Goal: Task Accomplishment & Management: Manage account settings

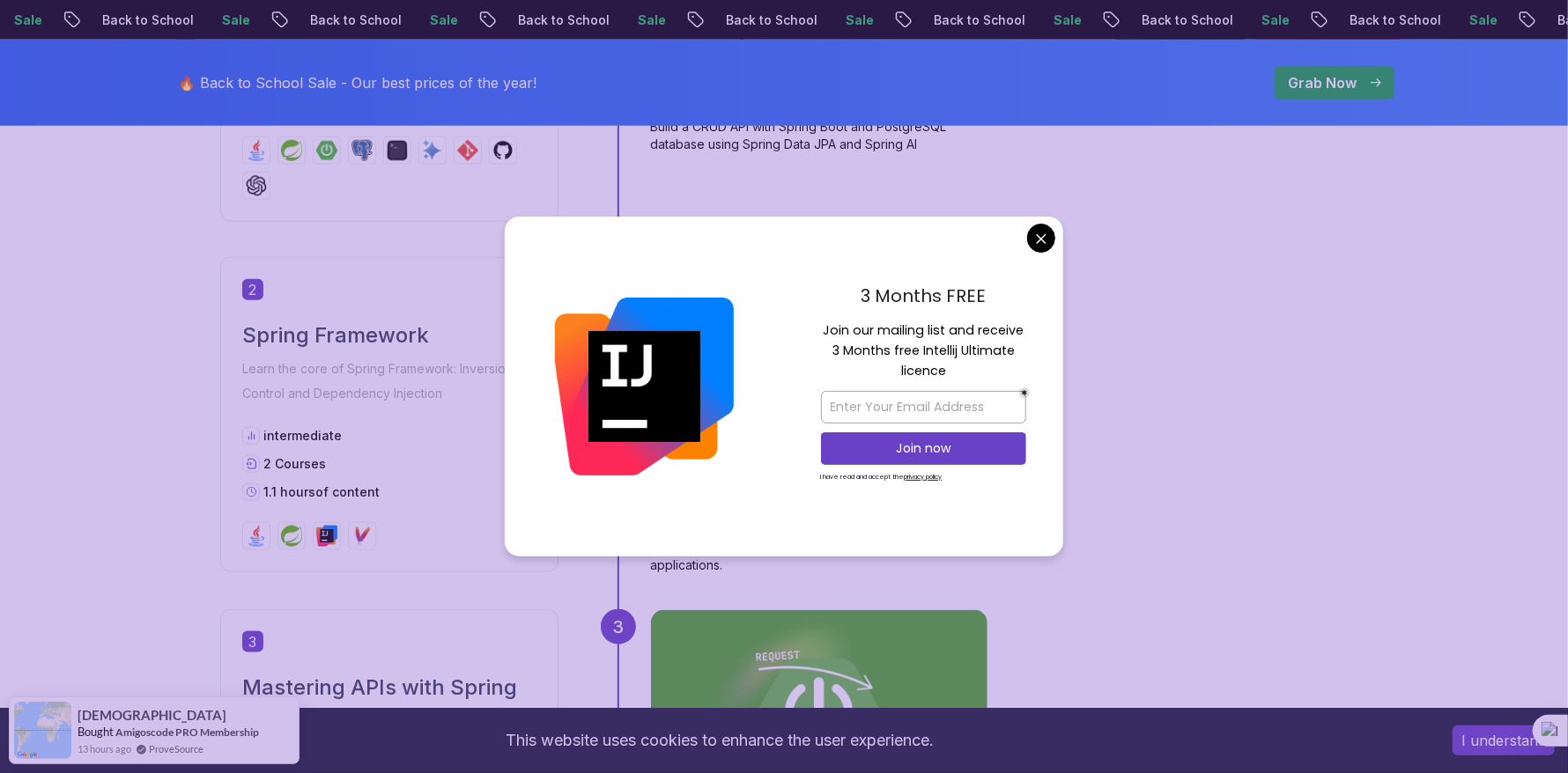
scroll to position [880, 0]
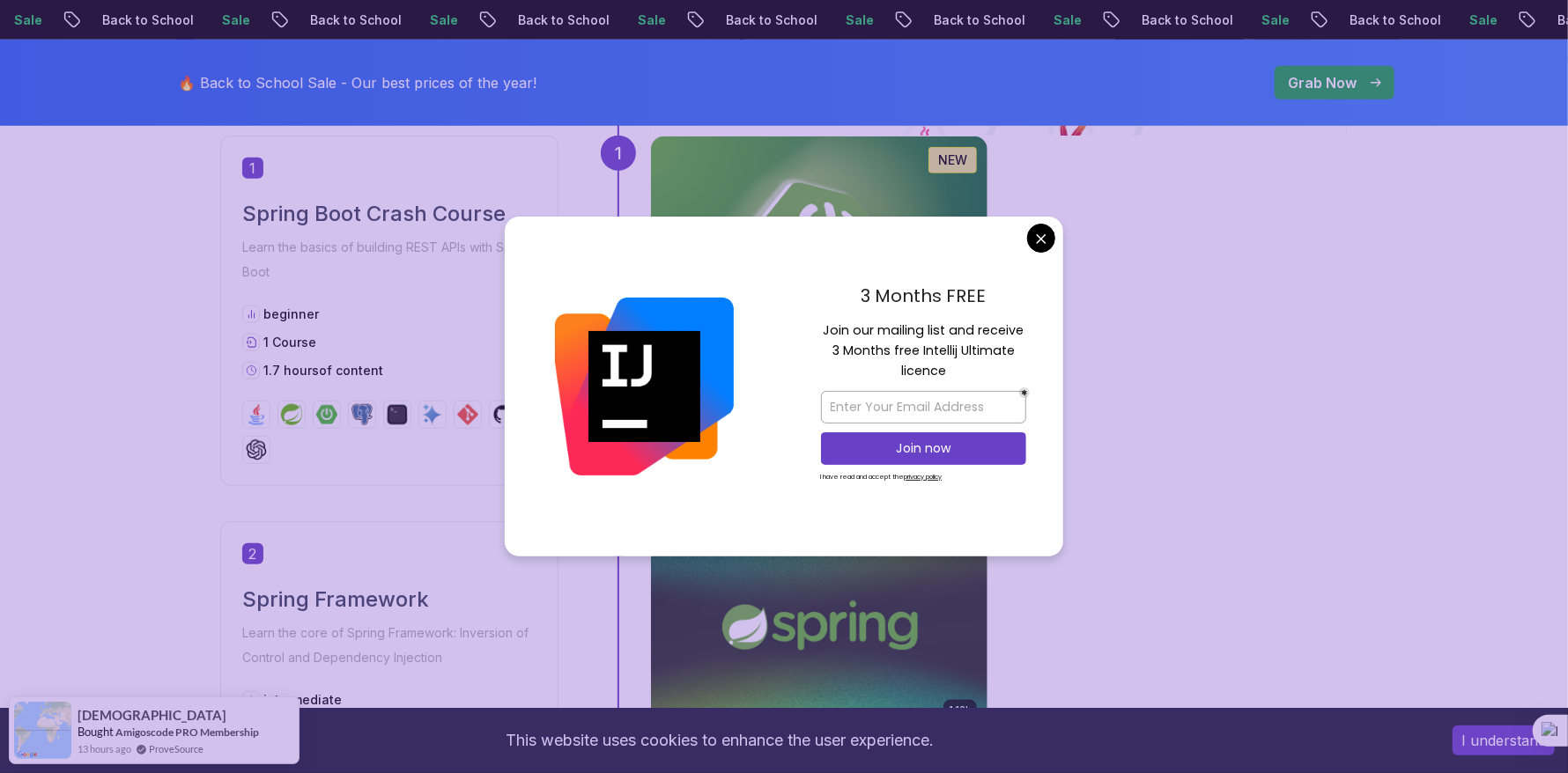
click at [1314, 356] on div "1.67h NEW Spring Boot for Beginners Build a CRUD API with Spring Boot and Postg…" at bounding box center [999, 310] width 698 height 350
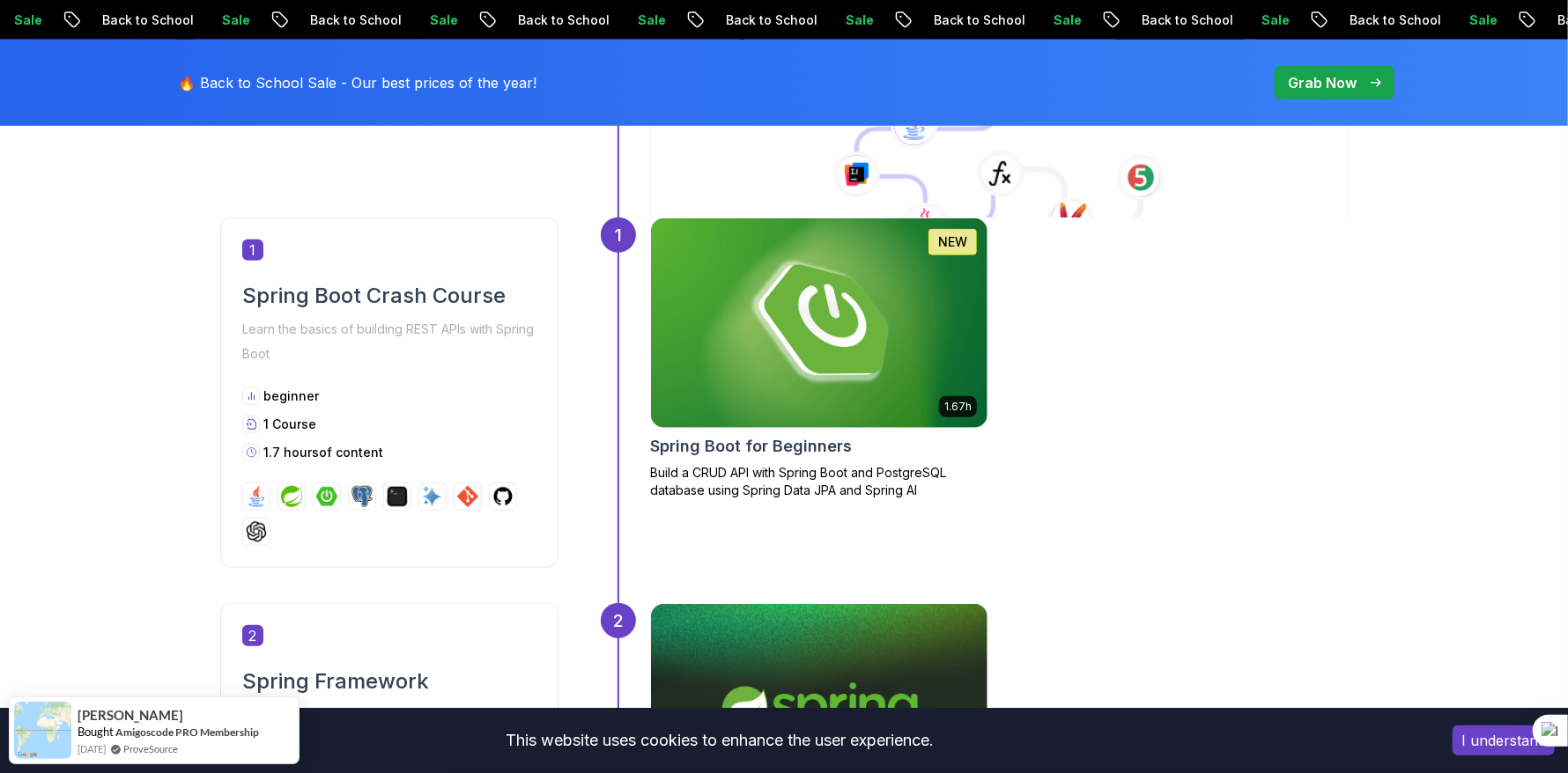
scroll to position [792, 0]
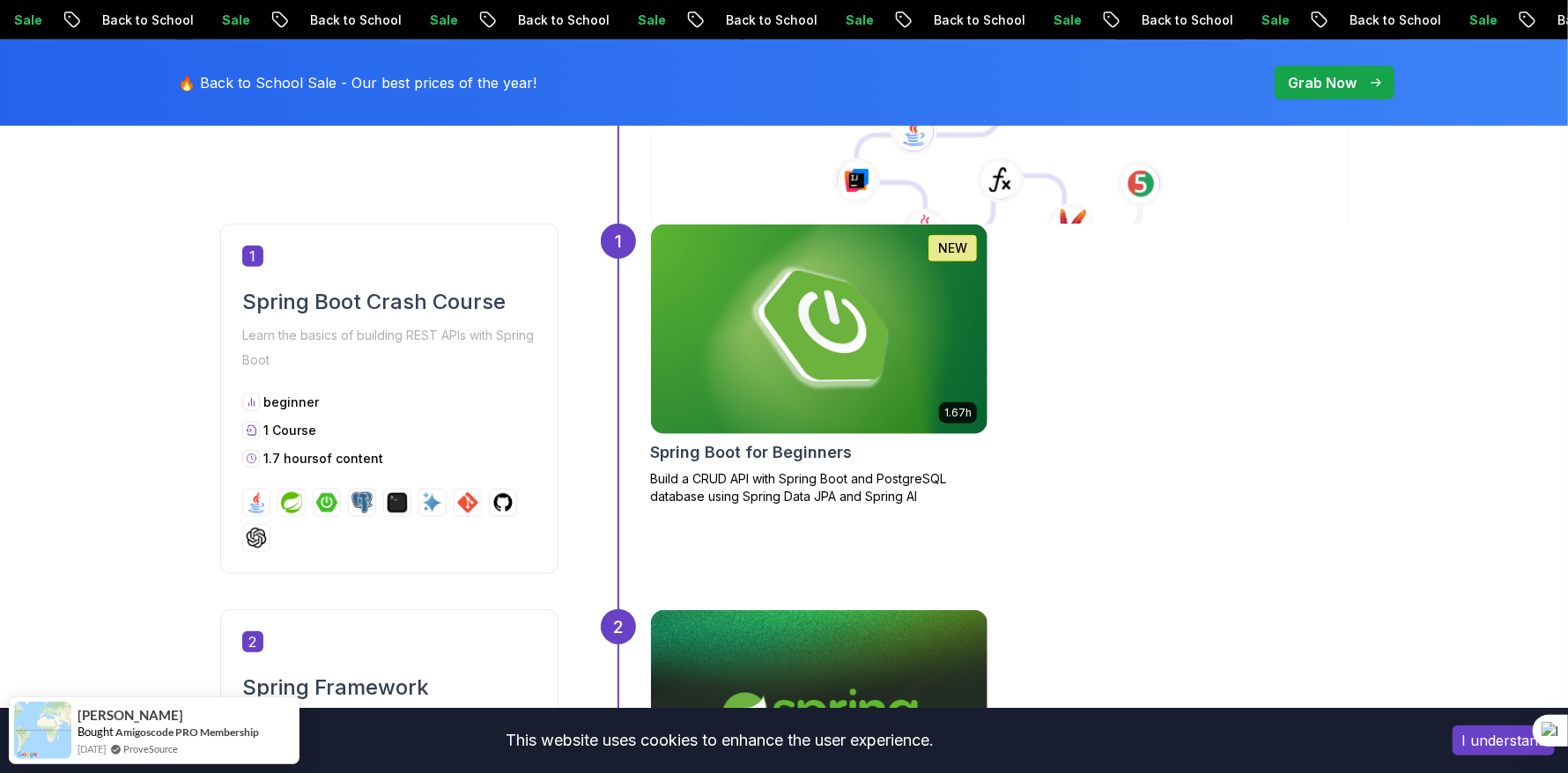
drag, startPoint x: 466, startPoint y: 384, endPoint x: 433, endPoint y: 373, distance: 34.8
click at [433, 373] on div "1 Spring Boot Crash Course Learn the basics of building REST APIs with Spring B…" at bounding box center [389, 399] width 339 height 350
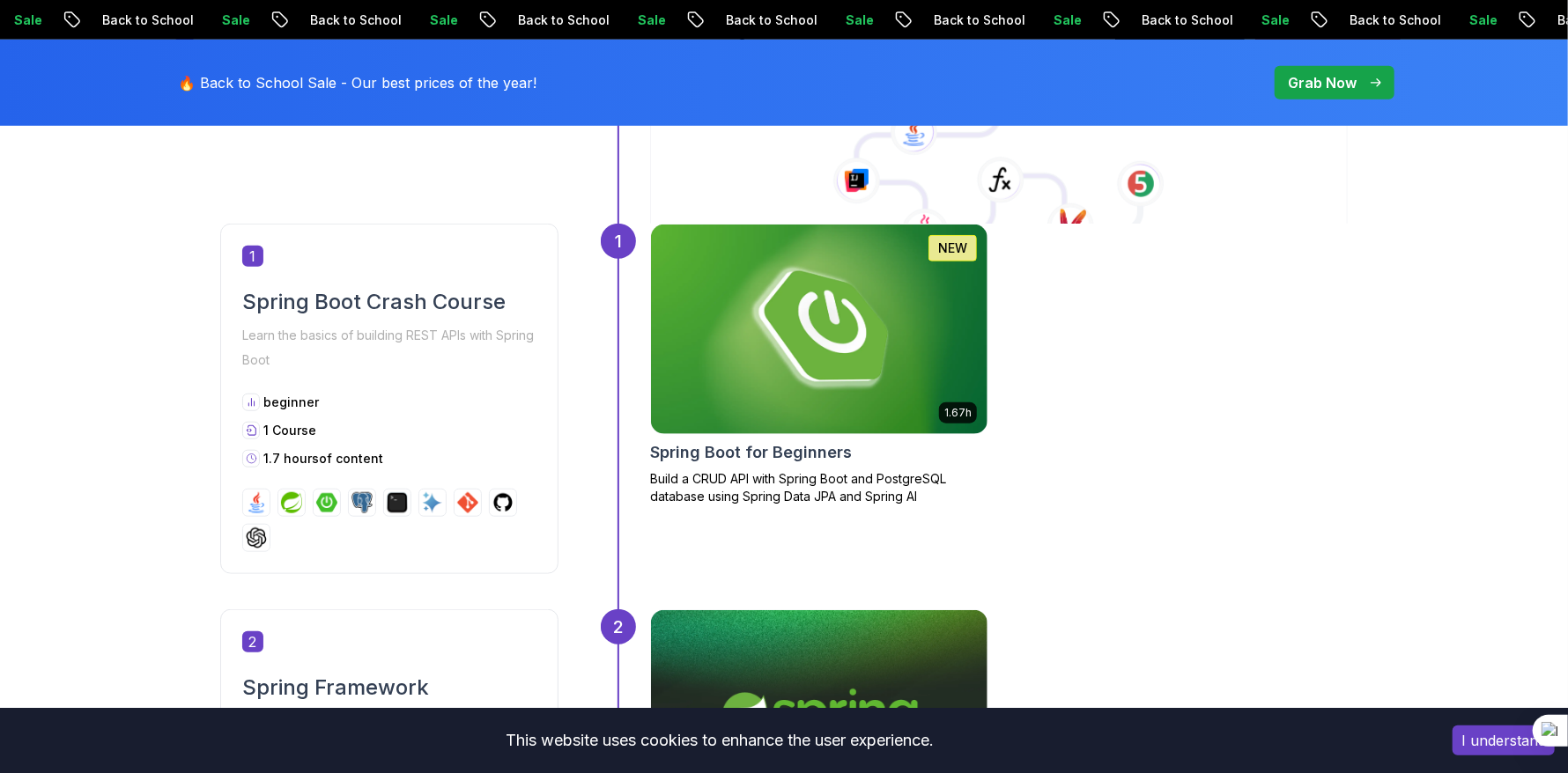
click at [373, 320] on div "Spring Boot Crash Course Learn the basics of building REST APIs with Spring Boot" at bounding box center [389, 331] width 294 height 85
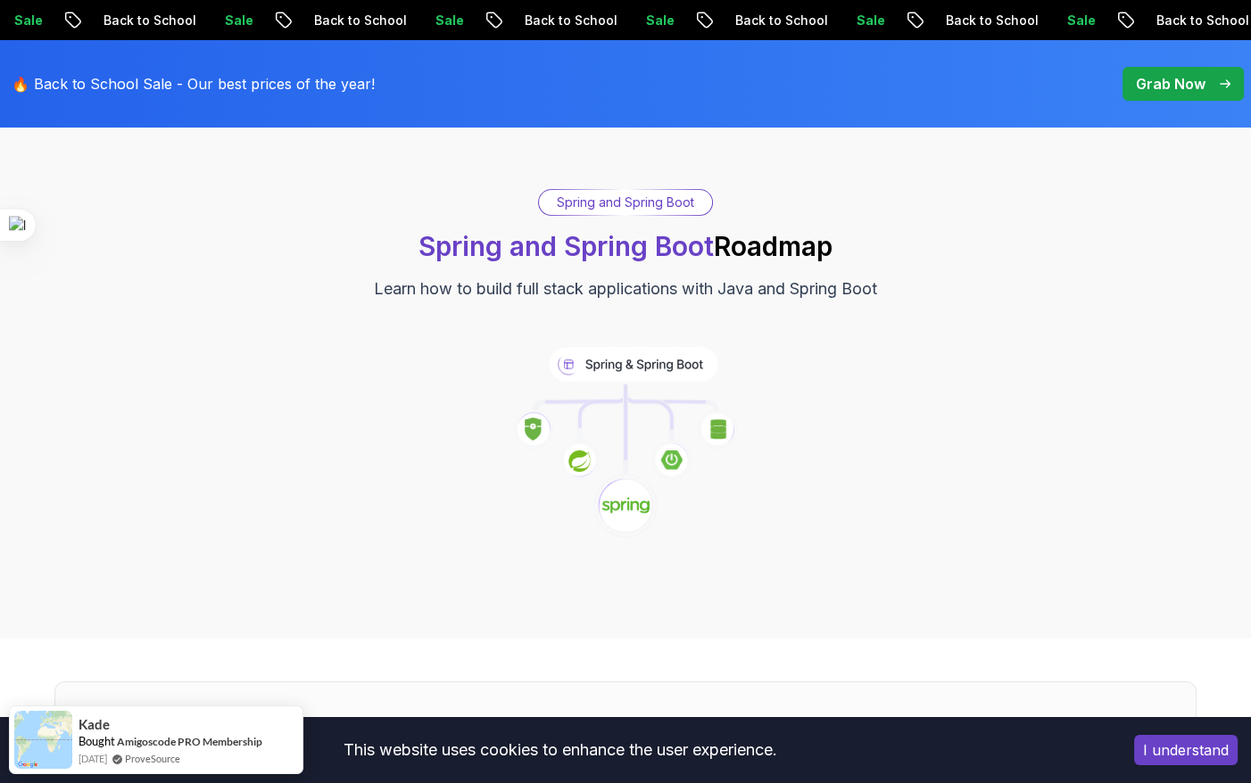
scroll to position [0, 0]
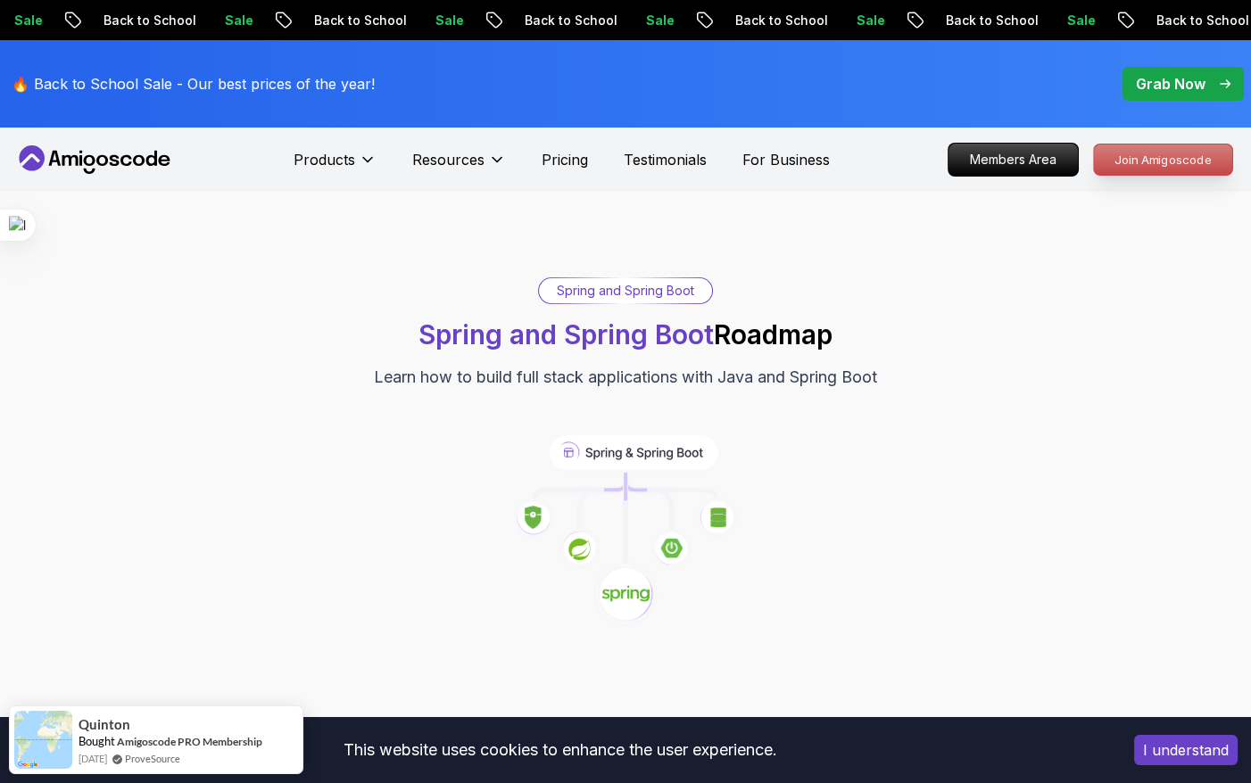
click at [1171, 171] on p "Join Amigoscode" at bounding box center [1163, 160] width 138 height 30
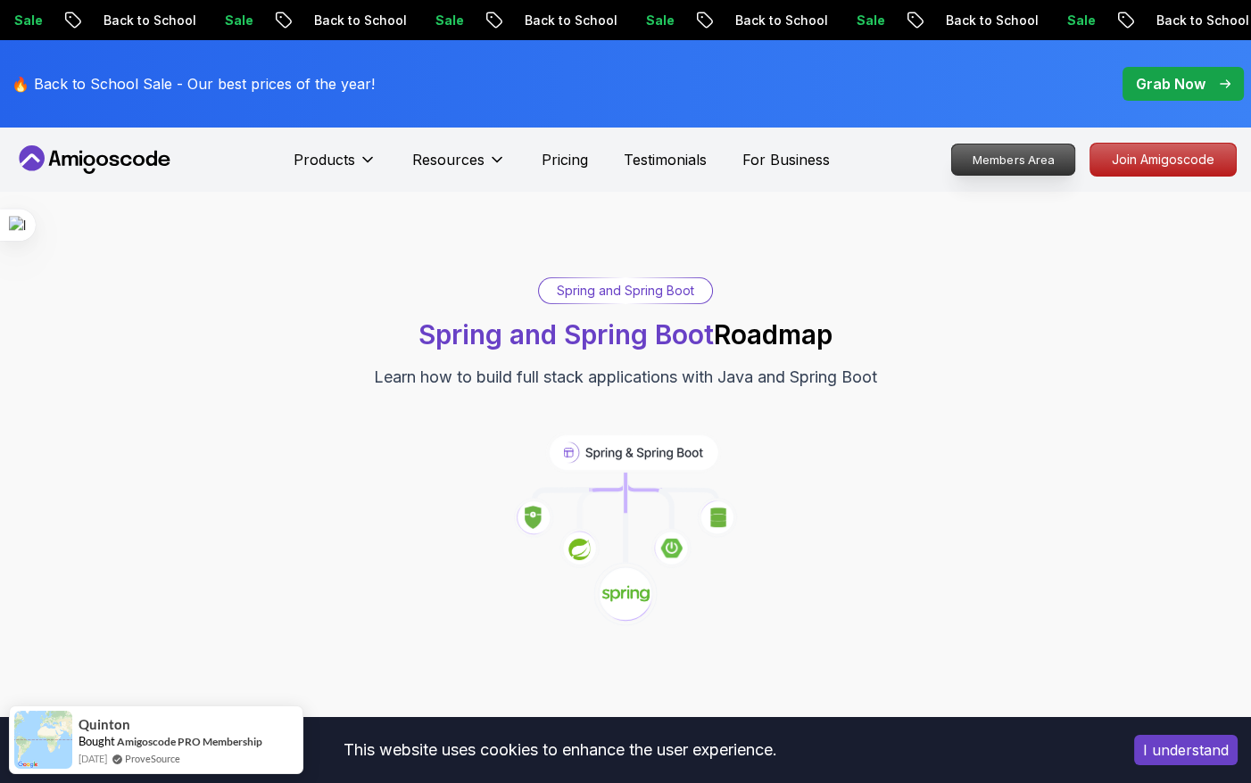
click at [1075, 158] on p "Members Area" at bounding box center [1013, 160] width 123 height 30
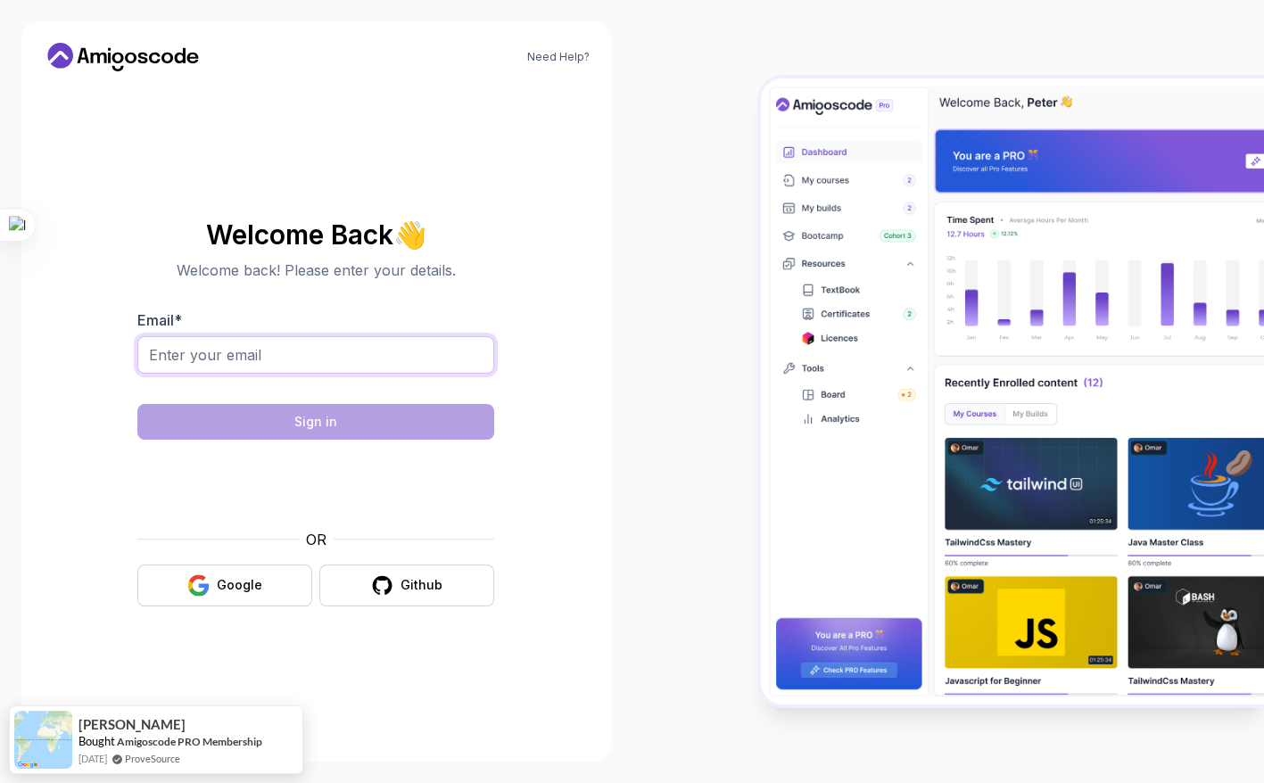
click at [248, 344] on input "Email *" at bounding box center [315, 354] width 357 height 37
type input "[EMAIL_ADDRESS][DOMAIN_NAME]"
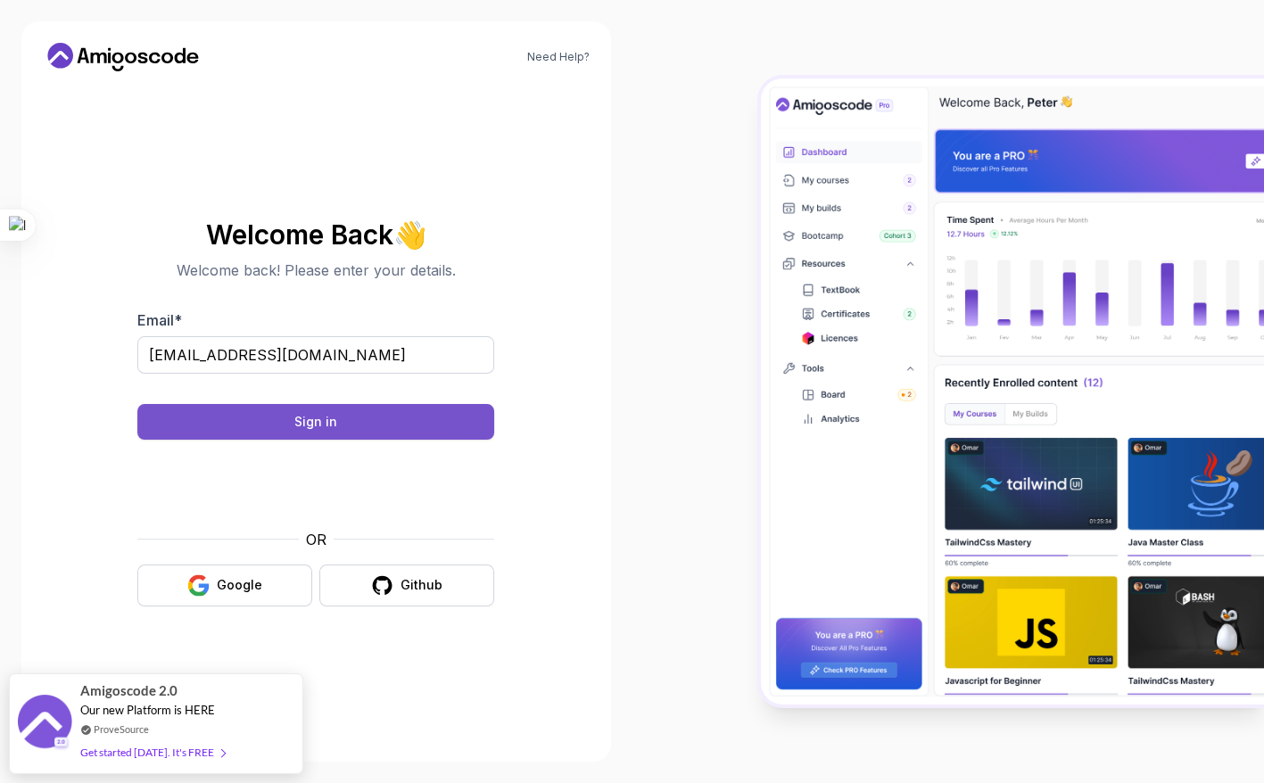
click at [341, 423] on button "Sign in" at bounding box center [315, 422] width 357 height 36
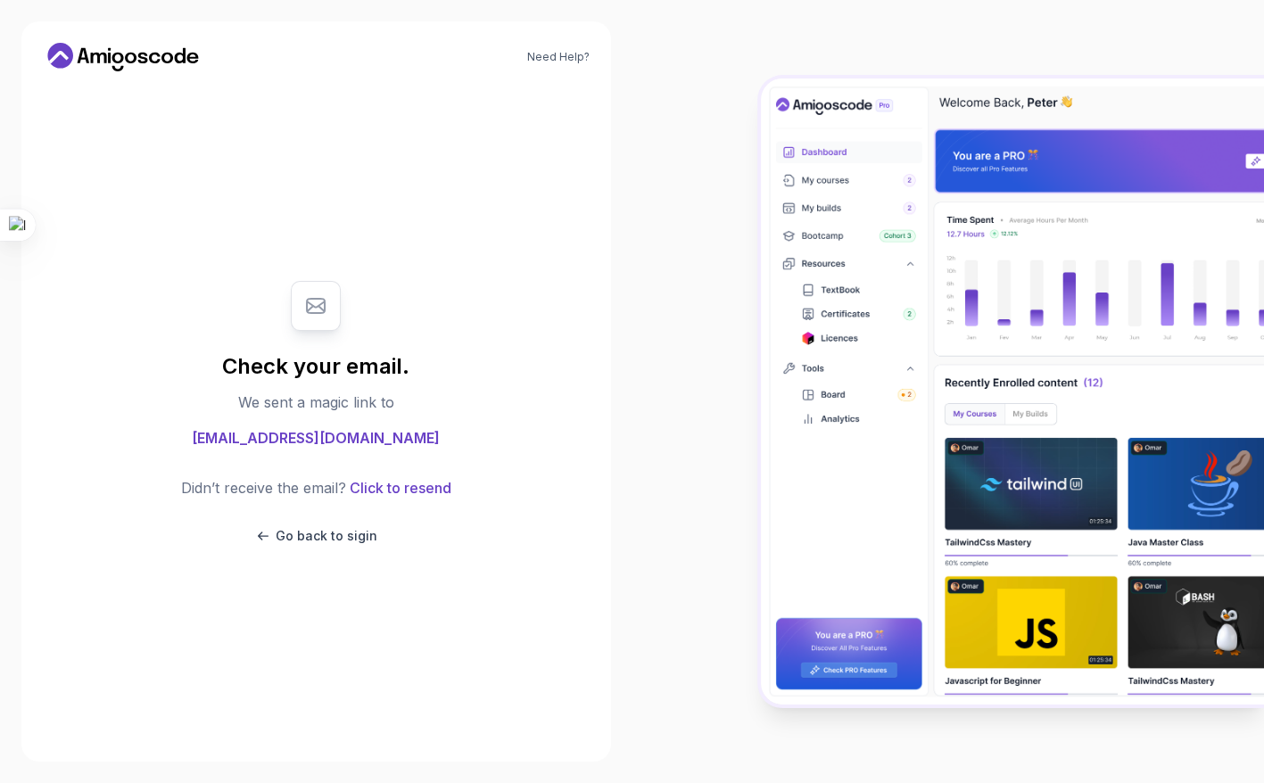
click at [324, 327] on div at bounding box center [316, 306] width 50 height 50
click at [101, 52] on icon at bounding box center [123, 57] width 161 height 29
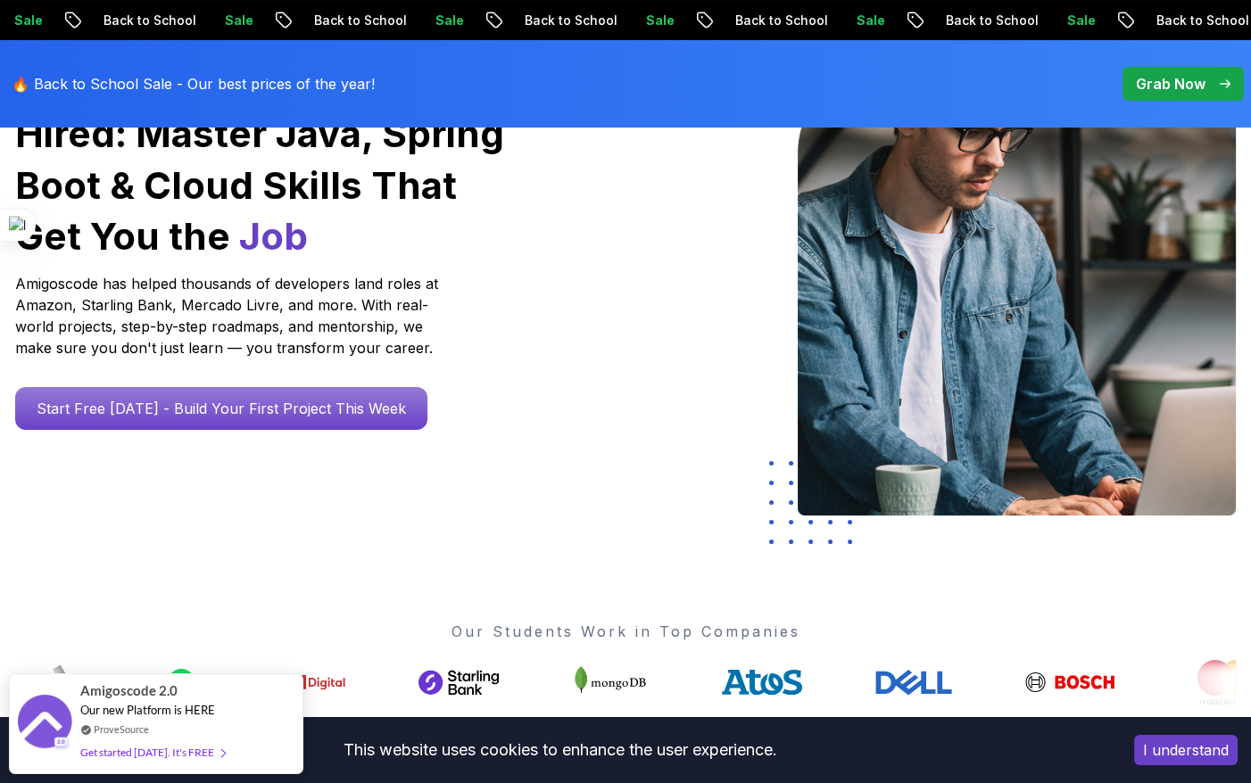
scroll to position [88, 0]
